Goal: Transaction & Acquisition: Book appointment/travel/reservation

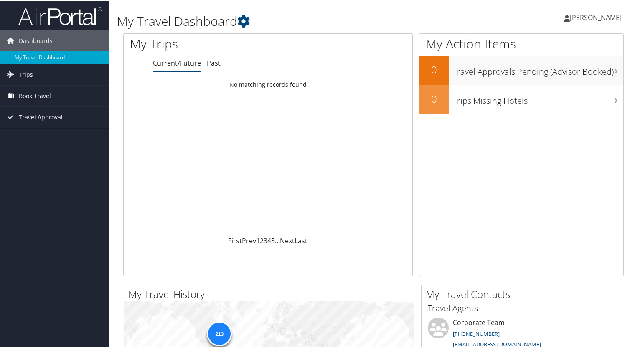
click at [27, 92] on span "Book Travel" at bounding box center [35, 95] width 32 height 21
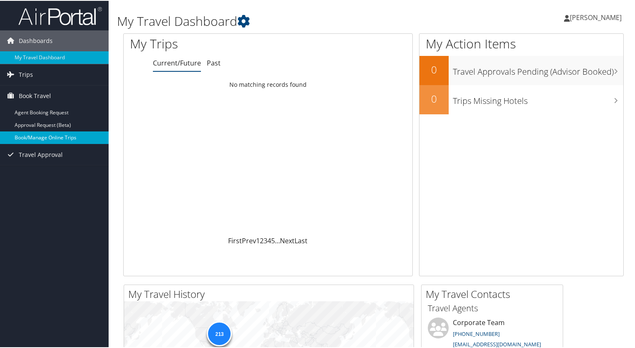
click at [40, 136] on link "Book/Manage Online Trips" at bounding box center [54, 137] width 109 height 13
click at [33, 141] on link "Book/Manage Online Trips" at bounding box center [54, 137] width 109 height 13
